Goal: Task Accomplishment & Management: Manage account settings

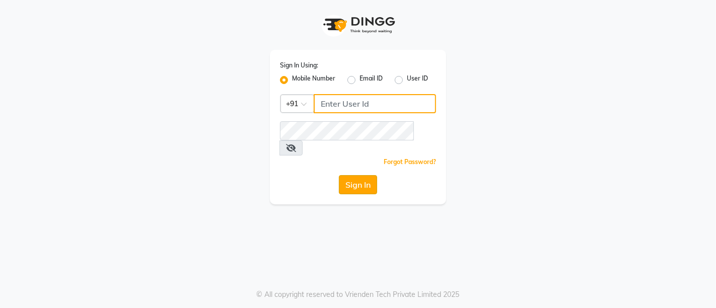
type input "7022887484"
click at [354, 175] on button "Sign In" at bounding box center [358, 184] width 38 height 19
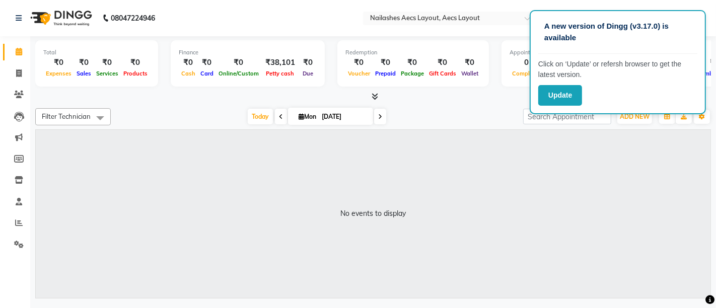
click at [619, 143] on div "No events to display" at bounding box center [373, 214] width 674 height 168
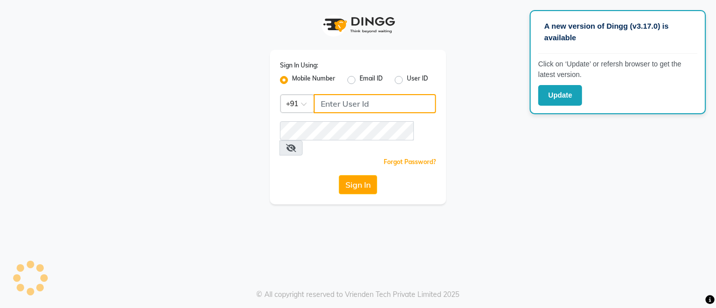
type input "7022887484"
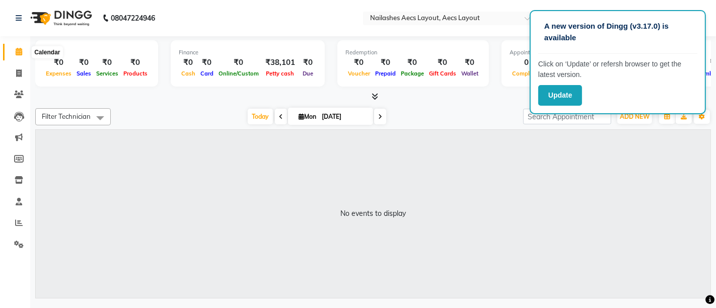
click at [16, 51] on icon at bounding box center [19, 52] width 7 height 8
click at [17, 71] on icon at bounding box center [19, 73] width 6 height 8
select select "8467"
select select "service"
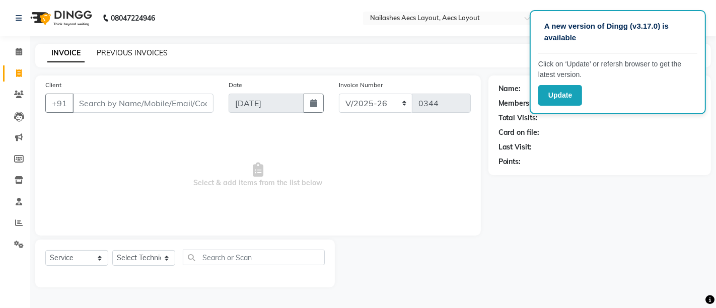
click at [132, 49] on link "PREVIOUS INVOICES" at bounding box center [132, 52] width 71 height 9
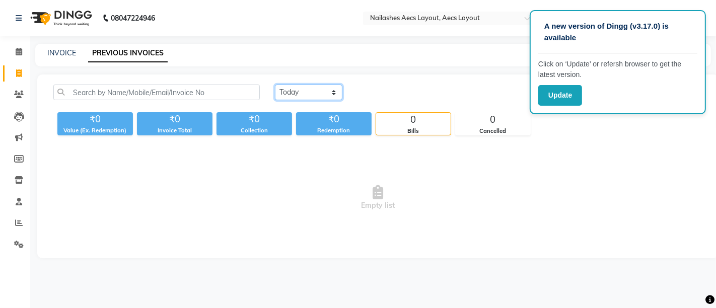
click at [308, 95] on select "[DATE] [DATE] Custom Range" at bounding box center [308, 93] width 67 height 16
select select "range"
click at [275, 85] on select "[DATE] [DATE] Custom Range" at bounding box center [308, 93] width 67 height 16
click at [391, 93] on input "[DATE]" at bounding box center [390, 93] width 70 height 14
select select "9"
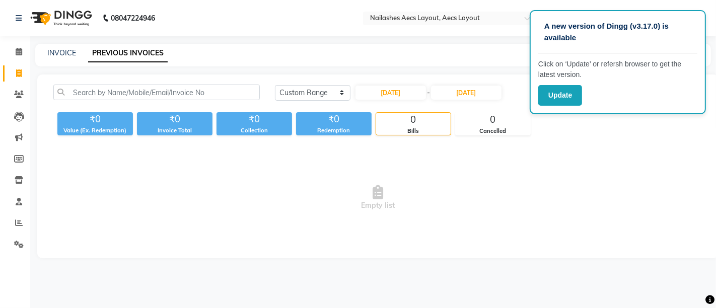
select select "2025"
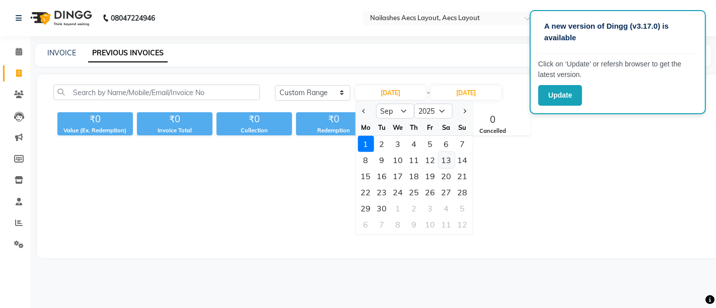
click at [447, 161] on div "13" at bounding box center [446, 160] width 16 height 16
type input "[DATE]"
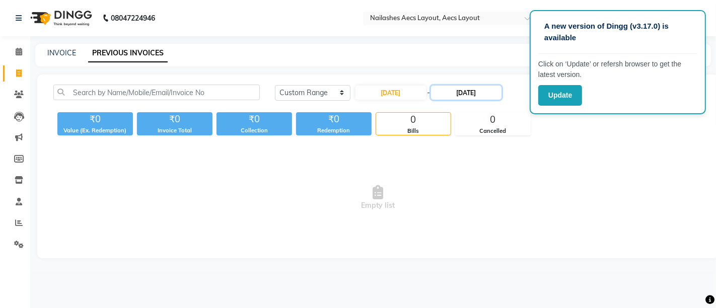
click at [461, 94] on input "[DATE]" at bounding box center [466, 93] width 70 height 14
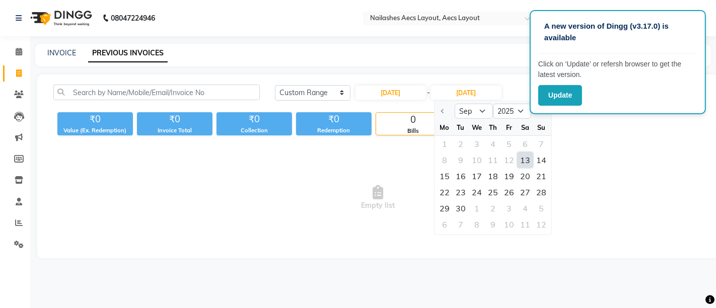
click at [525, 156] on div "13" at bounding box center [525, 160] width 16 height 16
type input "[DATE]"
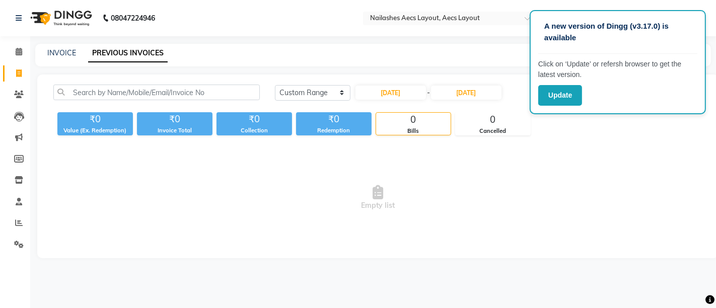
click at [615, 166] on span "Empty list" at bounding box center [377, 197] width 649 height 101
click at [388, 96] on input "[DATE]" at bounding box center [390, 93] width 70 height 14
select select "9"
select select "2025"
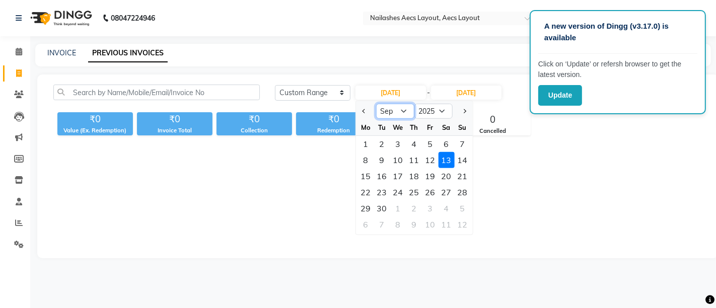
click at [395, 107] on select "Jan Feb Mar Apr May Jun [DATE] Aug Sep Oct Nov Dec" at bounding box center [394, 111] width 38 height 15
select select "8"
click at [375, 104] on select "Jan Feb Mar Apr May Jun [DATE] Aug Sep Oct Nov Dec" at bounding box center [394, 111] width 38 height 15
click at [395, 172] on div "13" at bounding box center [397, 176] width 16 height 16
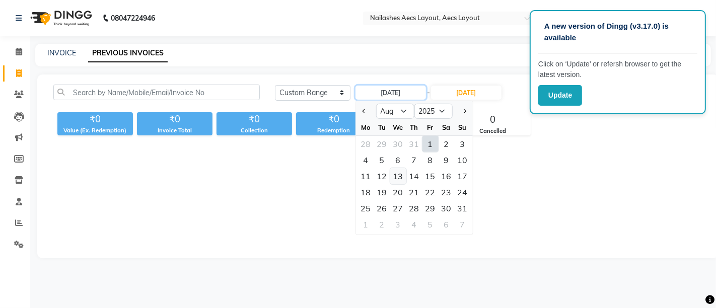
type input "13-08-2025"
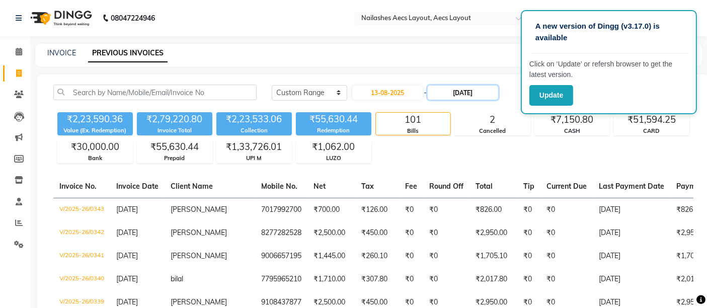
click at [461, 93] on input "[DATE]" at bounding box center [463, 93] width 70 height 14
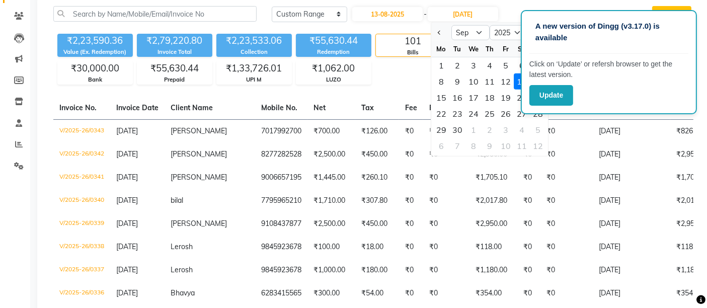
scroll to position [56, 0]
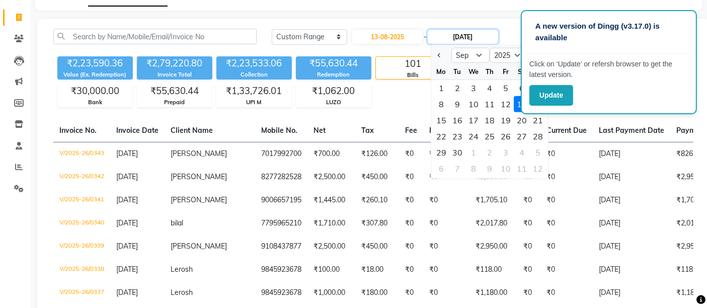
click at [472, 31] on input "[DATE]" at bounding box center [463, 37] width 70 height 14
click at [469, 56] on select "Aug Sep Oct Nov Dec" at bounding box center [470, 55] width 38 height 15
select select "8"
click at [451, 48] on select "Aug Sep Oct Nov Dec" at bounding box center [470, 55] width 38 height 15
click at [473, 118] on div "13" at bounding box center [473, 120] width 16 height 16
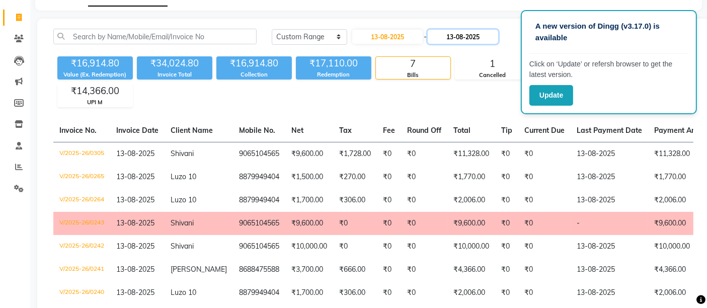
click at [454, 36] on input "13-08-2025" at bounding box center [463, 37] width 70 height 14
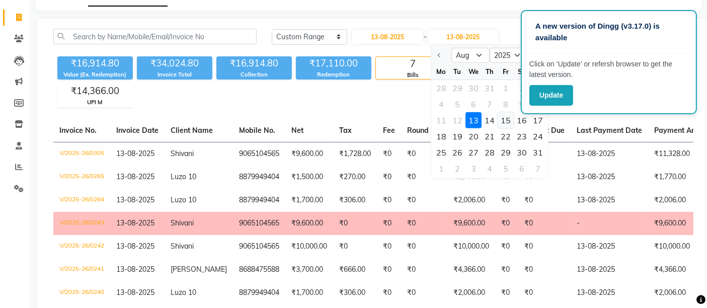
click at [505, 117] on div "15" at bounding box center [506, 120] width 16 height 16
type input "[DATE]"
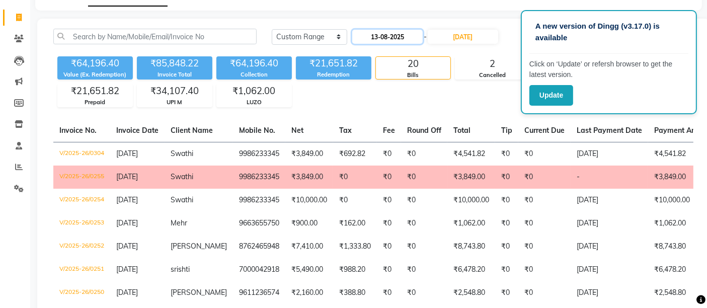
click at [401, 38] on input "13-08-2025" at bounding box center [387, 37] width 70 height 14
select select "8"
select select "2025"
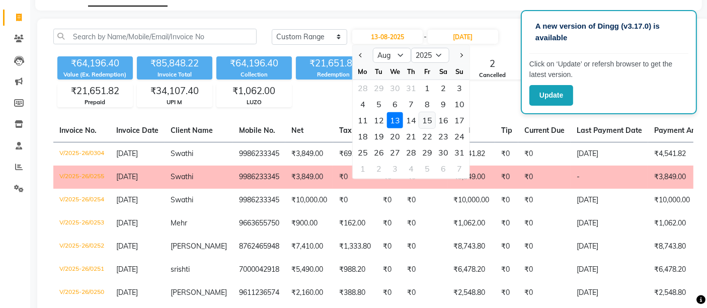
click at [427, 119] on div "15" at bounding box center [427, 120] width 16 height 16
type input "[DATE]"
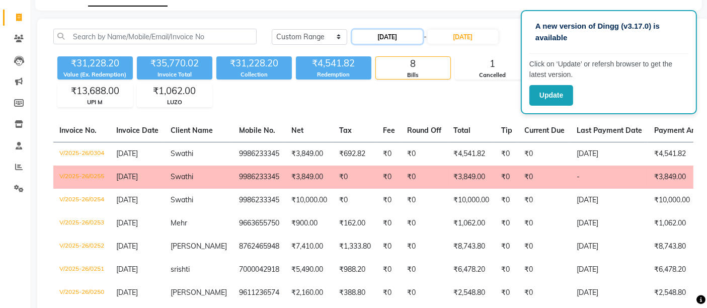
click at [400, 32] on input "[DATE]" at bounding box center [387, 37] width 70 height 14
select select "8"
select select "2025"
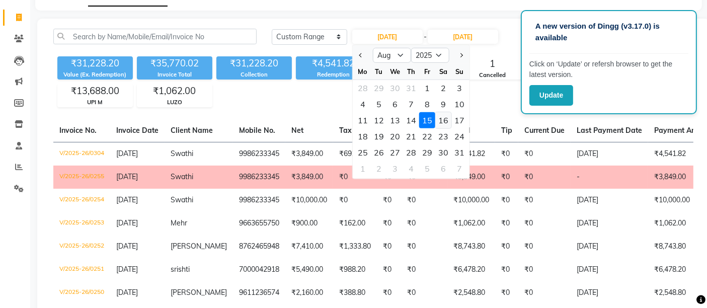
click at [442, 116] on div "16" at bounding box center [443, 120] width 16 height 16
type input "[DATE]"
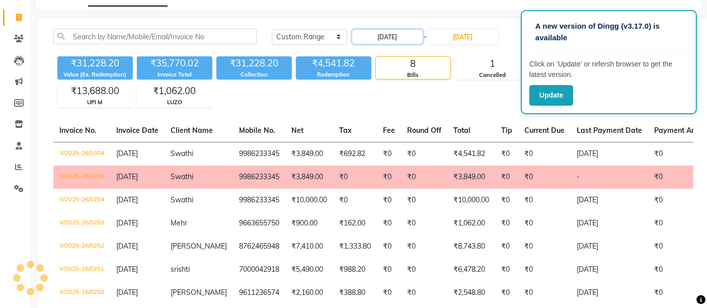
scroll to position [0, 0]
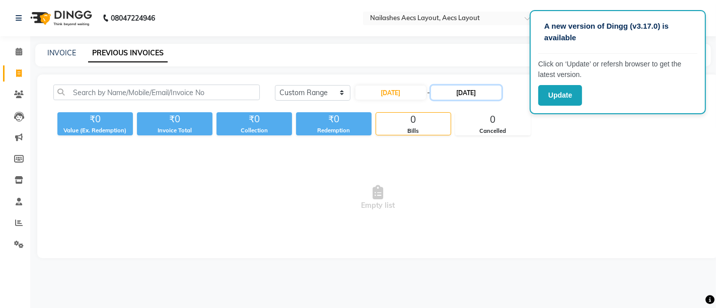
click at [461, 91] on input "[DATE]" at bounding box center [466, 93] width 70 height 14
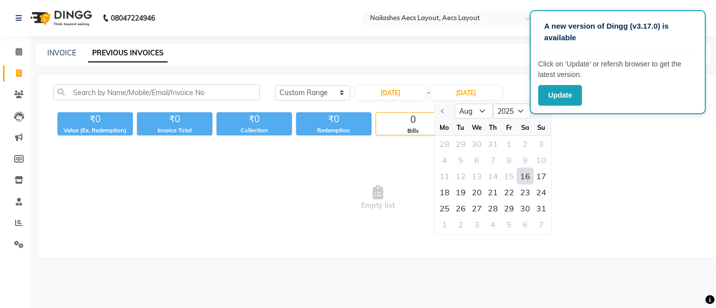
click at [525, 176] on div "16" at bounding box center [525, 176] width 16 height 16
type input "[DATE]"
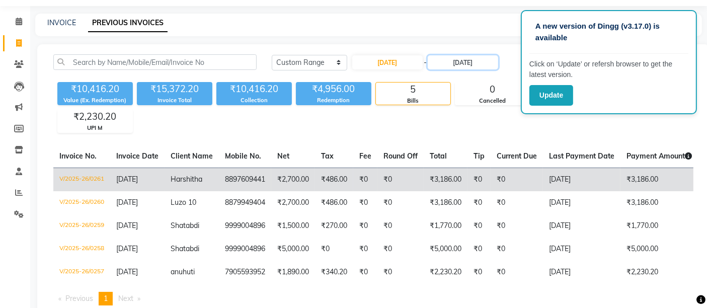
scroll to position [56, 0]
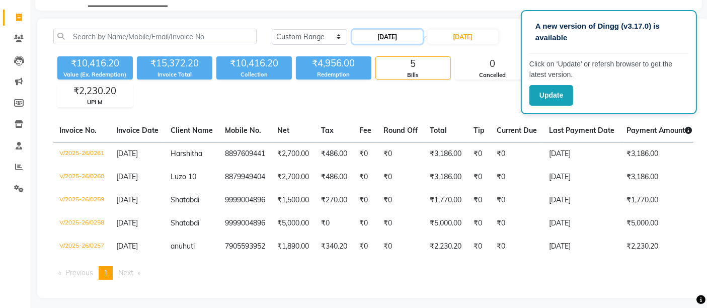
click at [406, 38] on input "[DATE]" at bounding box center [387, 37] width 70 height 14
select select "8"
select select "2025"
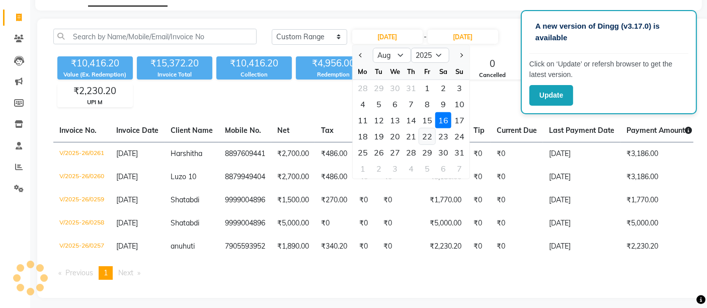
click at [428, 133] on div "22" at bounding box center [427, 136] width 16 height 16
type input "[DATE]"
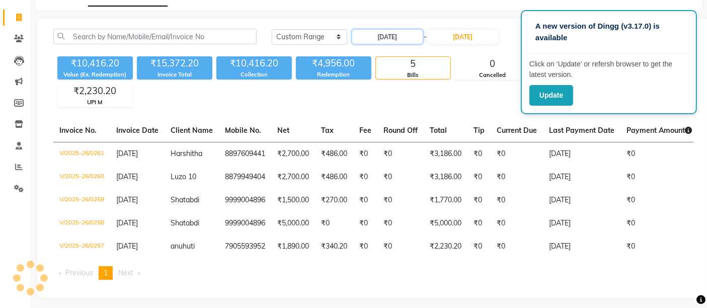
scroll to position [0, 0]
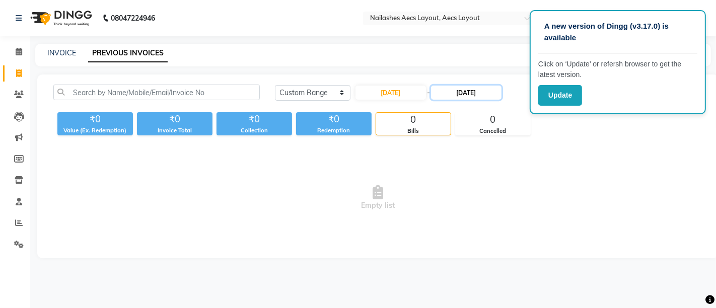
click at [466, 89] on input "[DATE]" at bounding box center [466, 93] width 70 height 14
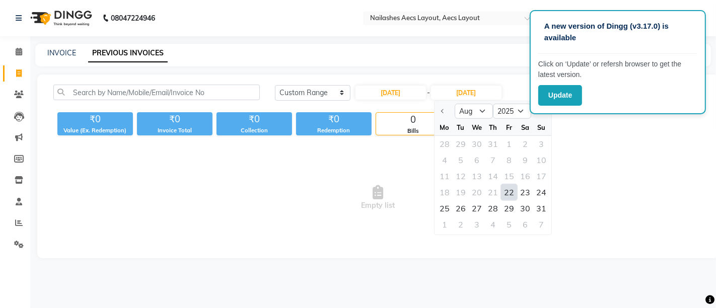
click at [509, 191] on div "22" at bounding box center [509, 192] width 16 height 16
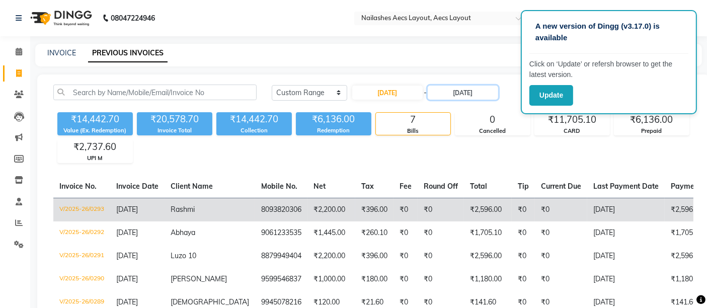
scroll to position [56, 0]
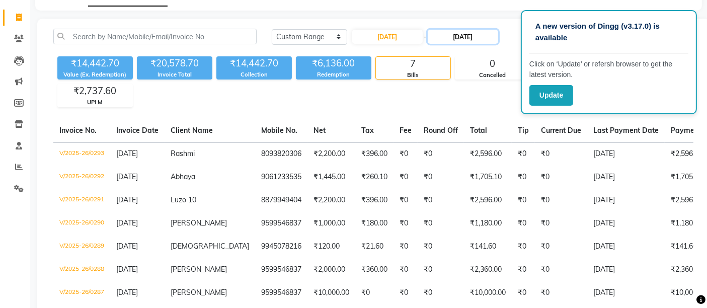
click at [459, 36] on input "[DATE]" at bounding box center [463, 37] width 70 height 14
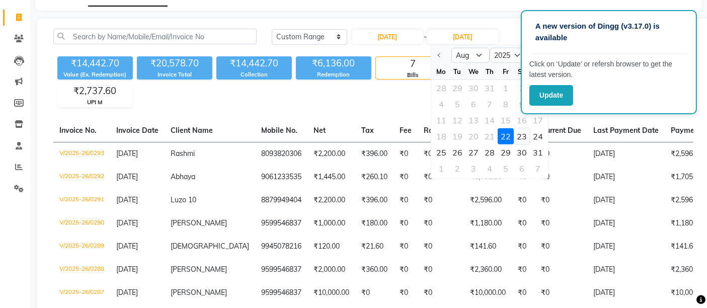
click at [519, 135] on div "23" at bounding box center [522, 136] width 16 height 16
type input "[DATE]"
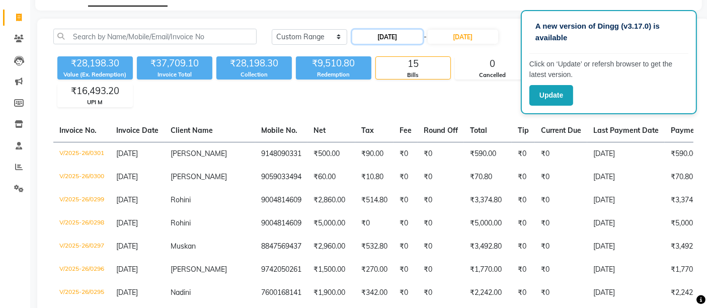
click at [386, 36] on input "[DATE]" at bounding box center [387, 37] width 70 height 14
select select "8"
select select "2025"
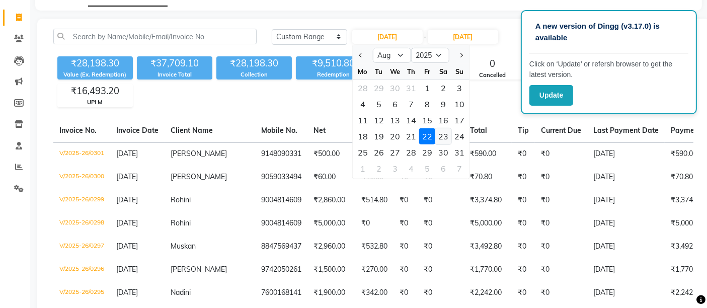
click at [447, 136] on div "23" at bounding box center [443, 136] width 16 height 16
type input "[DATE]"
